Goal: Task Accomplishment & Management: Manage account settings

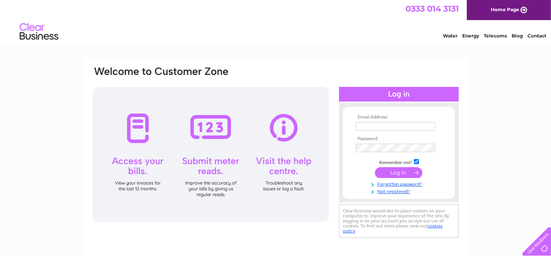
click at [366, 125] on input "text" at bounding box center [396, 126] width 80 height 8
click at [358, 124] on input "WBVbrucefieldchurch@outlook.com" at bounding box center [396, 126] width 80 height 9
click at [366, 127] on input "WBbrucefieldchurch@outlook.com" at bounding box center [396, 126] width 80 height 9
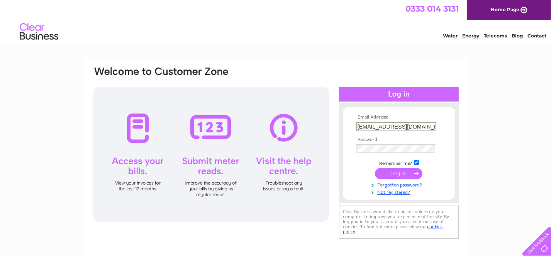
type input "WBVbrucefieldchurch@outlook.com"
click at [401, 171] on input "submit" at bounding box center [398, 173] width 47 height 11
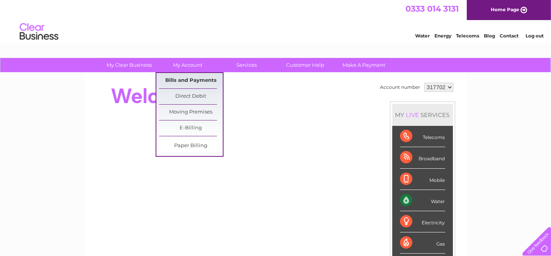
click at [184, 77] on link "Bills and Payments" at bounding box center [191, 80] width 64 height 15
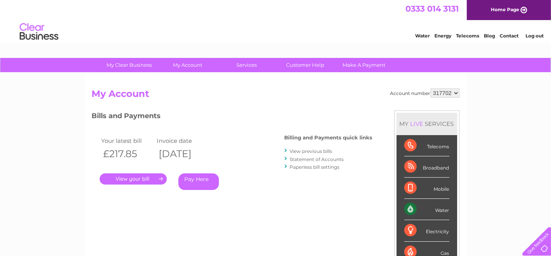
click at [305, 158] on link "Statement of Accounts" at bounding box center [317, 159] width 54 height 6
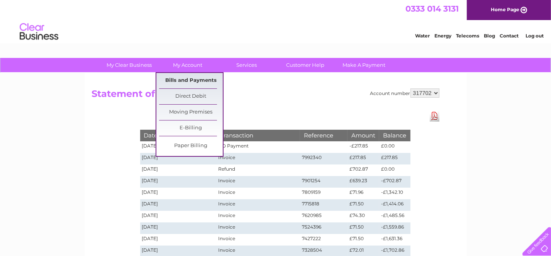
click at [187, 76] on link "Bills and Payments" at bounding box center [191, 80] width 64 height 15
click at [184, 79] on link "Bills and Payments" at bounding box center [191, 80] width 64 height 15
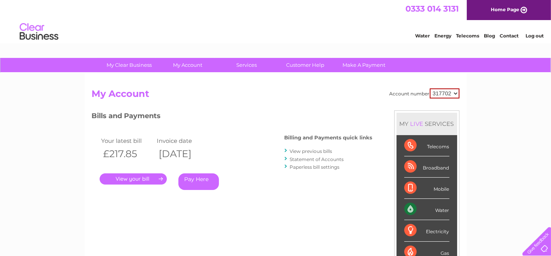
click at [130, 179] on link "." at bounding box center [133, 178] width 67 height 11
click at [538, 36] on link "Log out" at bounding box center [535, 36] width 18 height 6
